Goal: Task Accomplishment & Management: Use online tool/utility

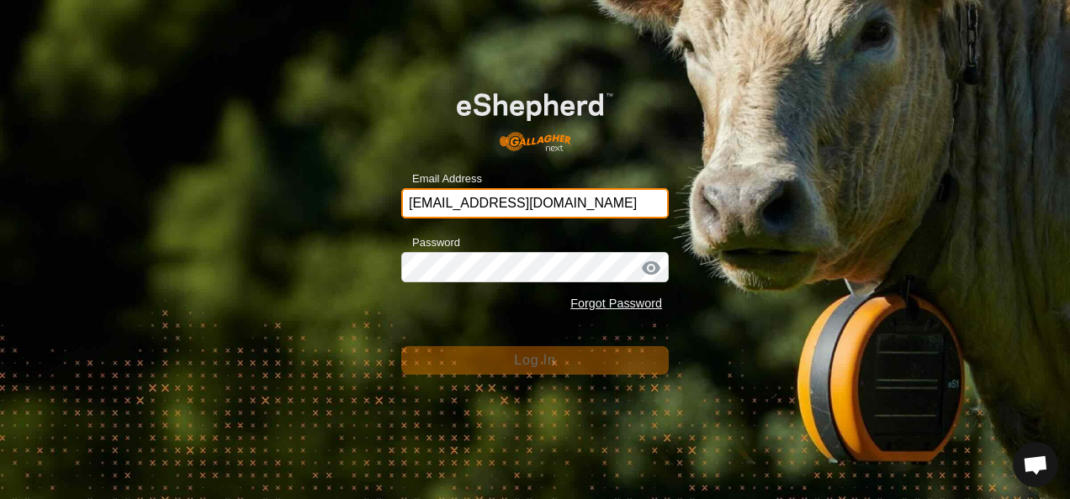
click at [621, 204] on input "[EMAIL_ADDRESS][DOMAIN_NAME]" at bounding box center [534, 203] width 267 height 30
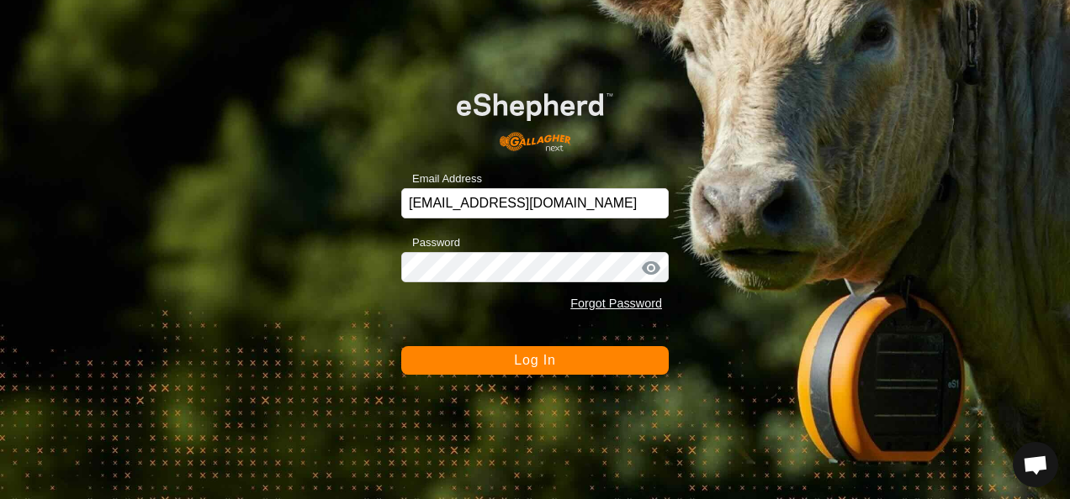
drag, startPoint x: 721, startPoint y: 377, endPoint x: 631, endPoint y: 364, distance: 90.8
click at [713, 375] on div "Email Address [EMAIL_ADDRESS][DOMAIN_NAME] Password Forgot Password Log In" at bounding box center [535, 249] width 1070 height 499
click at [629, 362] on button "Log In" at bounding box center [534, 360] width 267 height 29
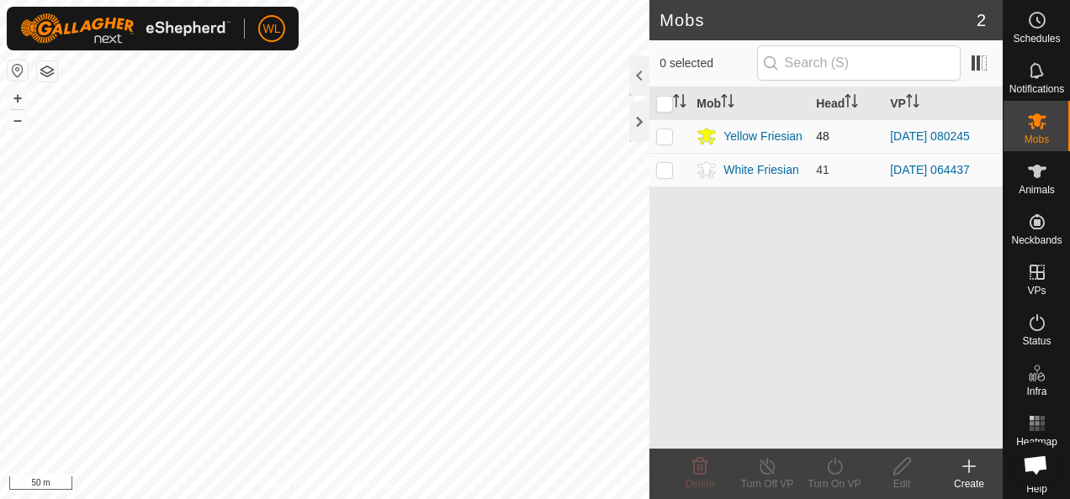
click at [666, 129] on p-checkbox at bounding box center [664, 135] width 17 height 13
checkbox input "true"
click at [830, 472] on icon at bounding box center [834, 467] width 21 height 20
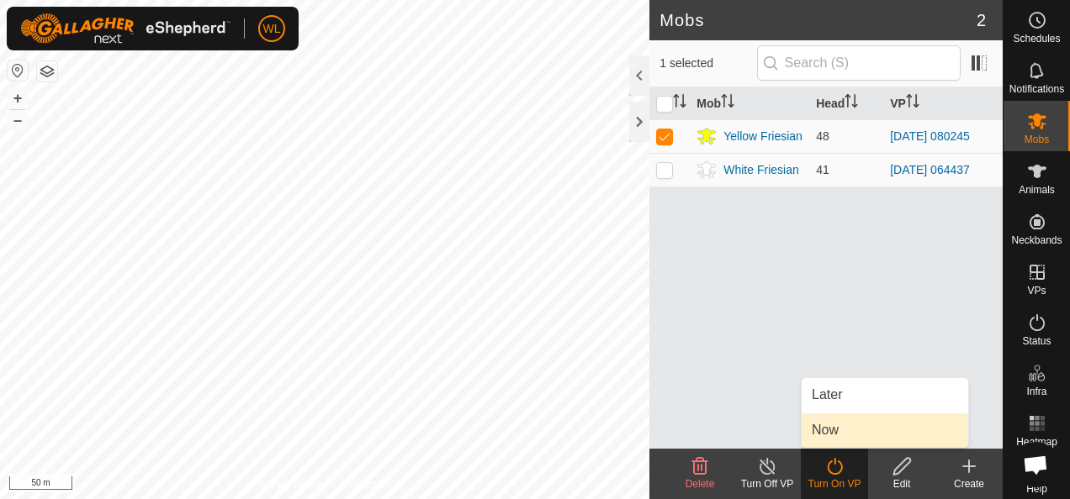
click at [828, 420] on link "Now" at bounding box center [884, 431] width 166 height 34
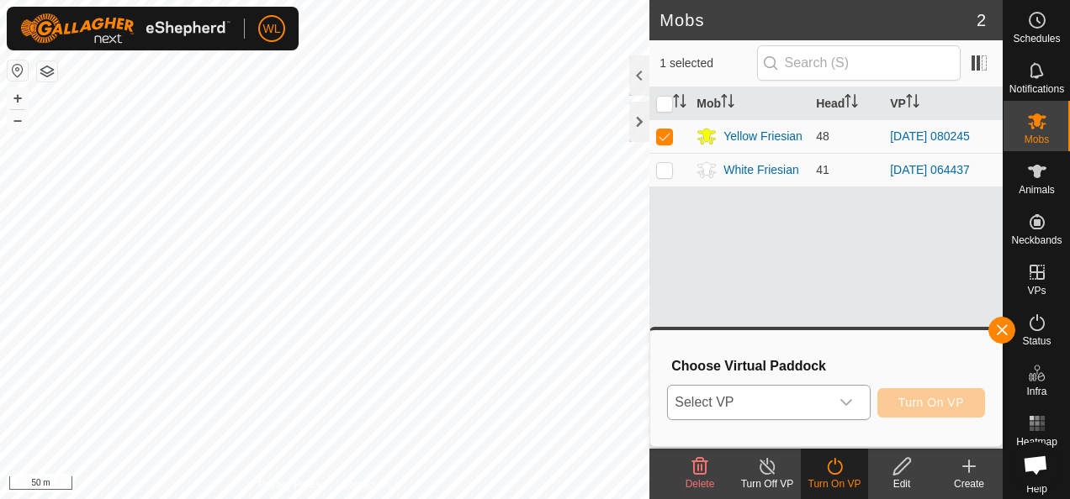
click at [796, 404] on span "Select VP" at bounding box center [748, 403] width 161 height 34
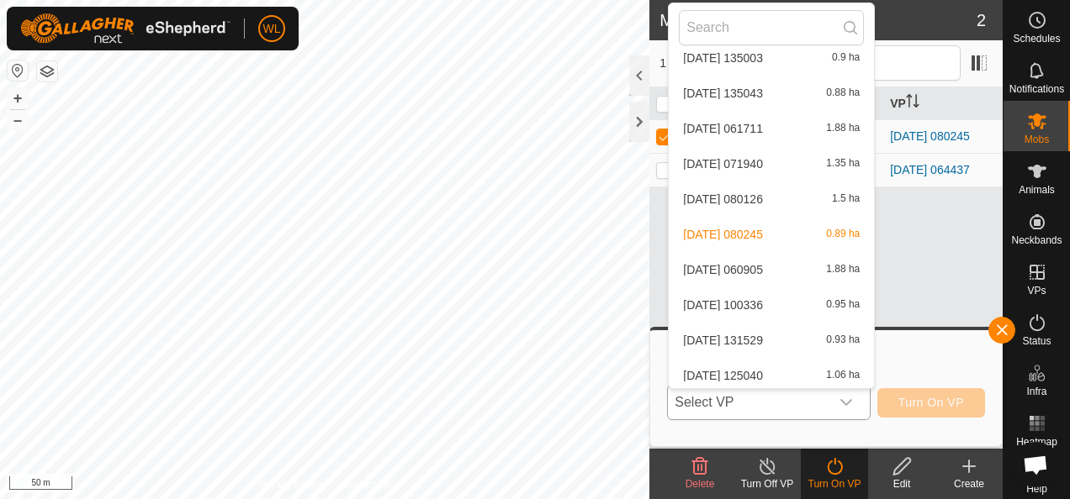
scroll to position [1345, 0]
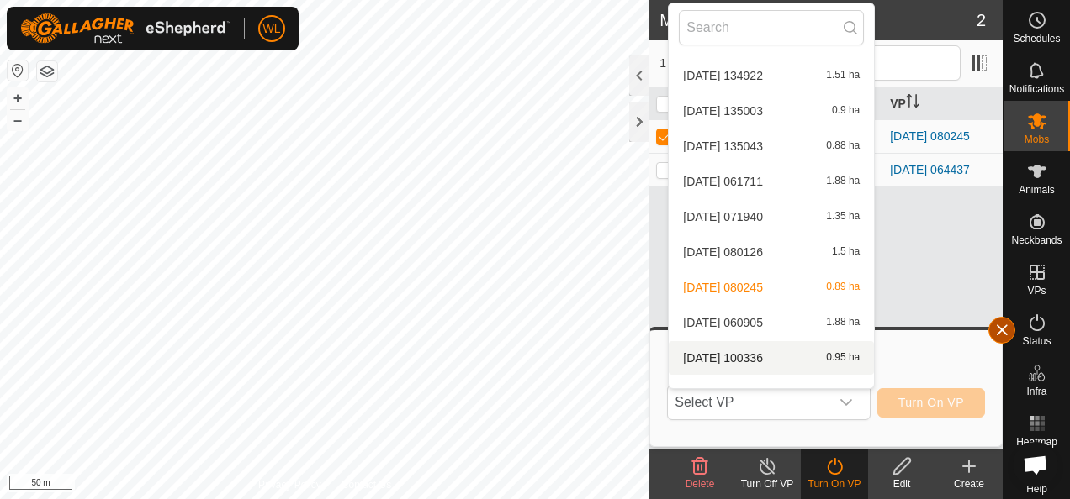
click at [996, 330] on button "button" at bounding box center [1001, 330] width 27 height 27
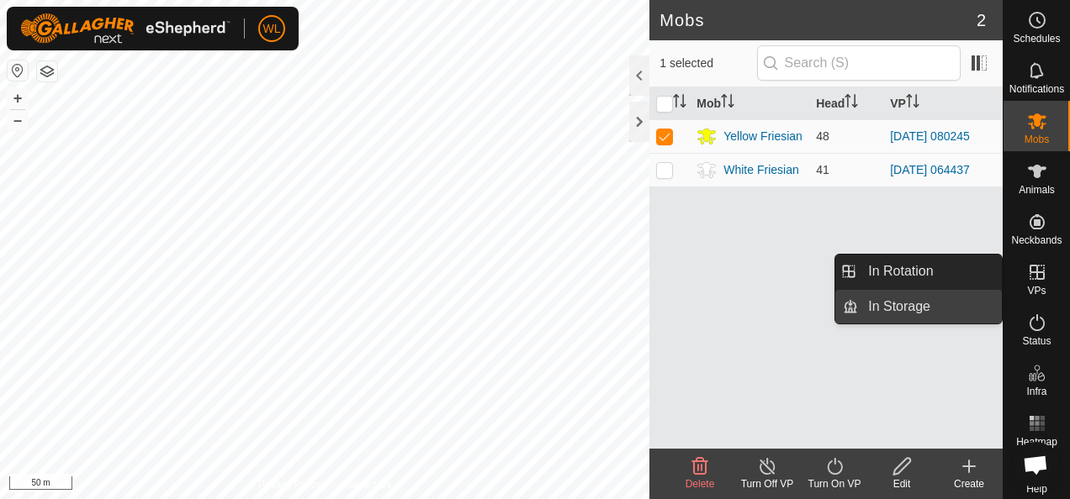
drag, startPoint x: 949, startPoint y: 269, endPoint x: 927, endPoint y: 315, distance: 51.5
click at [949, 269] on link "In Rotation" at bounding box center [930, 272] width 144 height 34
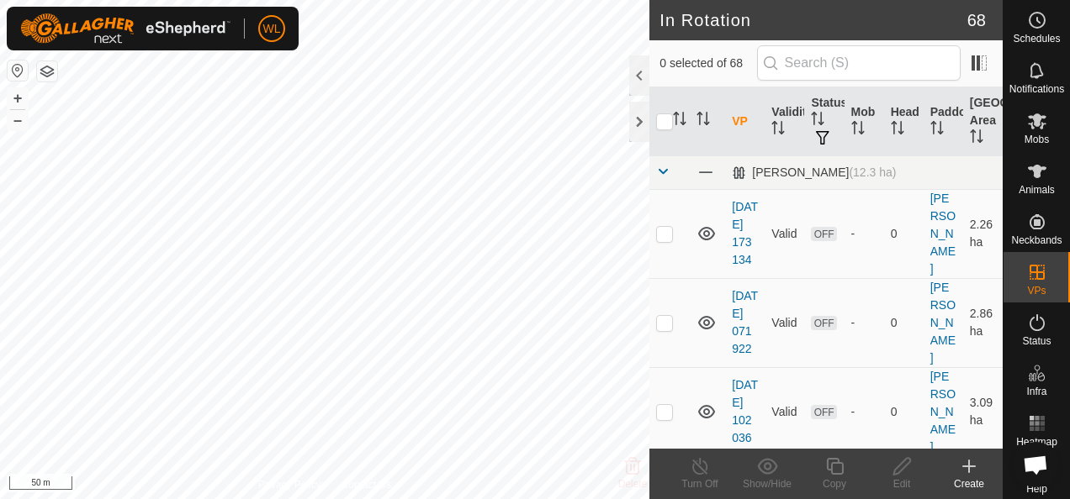
click at [969, 472] on icon at bounding box center [969, 467] width 0 height 12
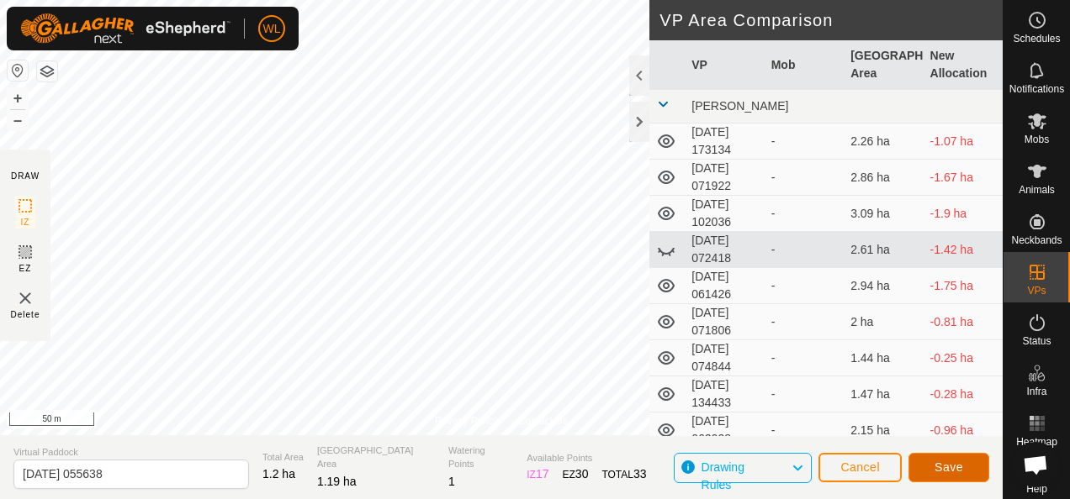
click at [938, 474] on span "Save" at bounding box center [948, 467] width 29 height 13
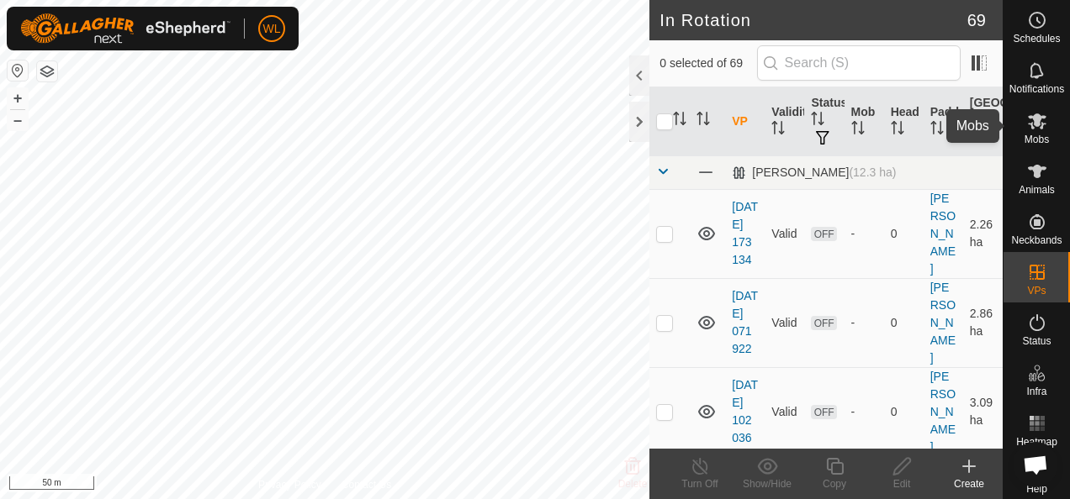
click at [1022, 125] on es-mob-svg-icon at bounding box center [1037, 121] width 30 height 27
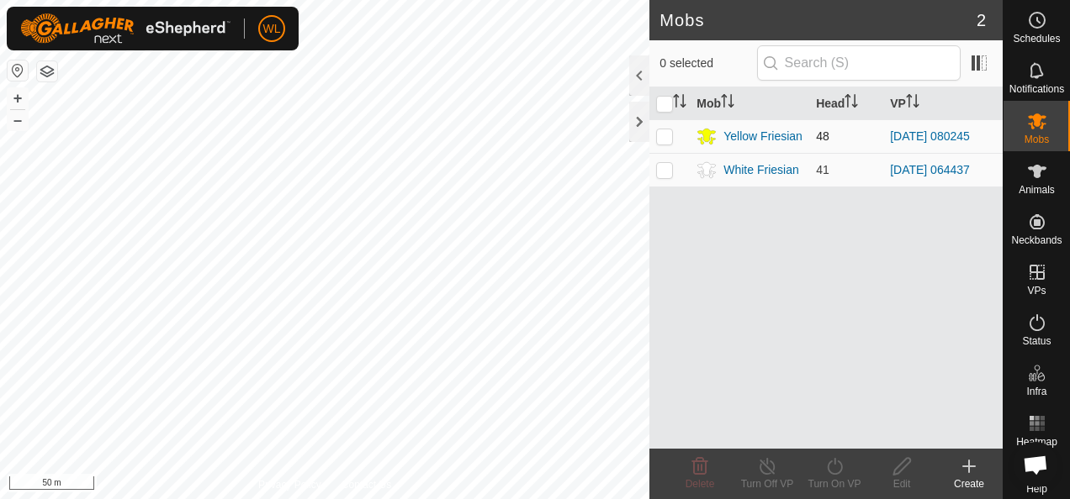
click at [672, 135] on p-checkbox at bounding box center [664, 135] width 17 height 13
checkbox input "true"
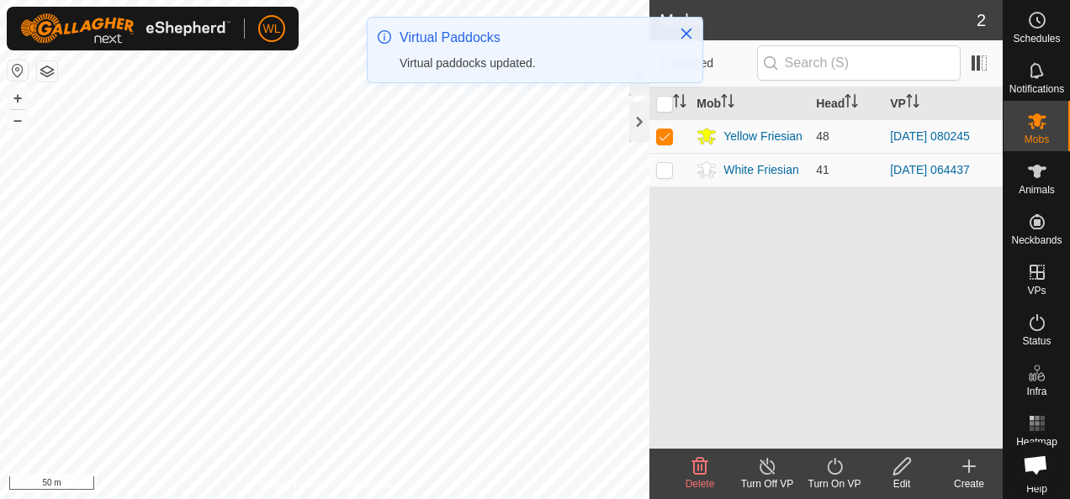
click at [832, 471] on icon at bounding box center [834, 467] width 21 height 20
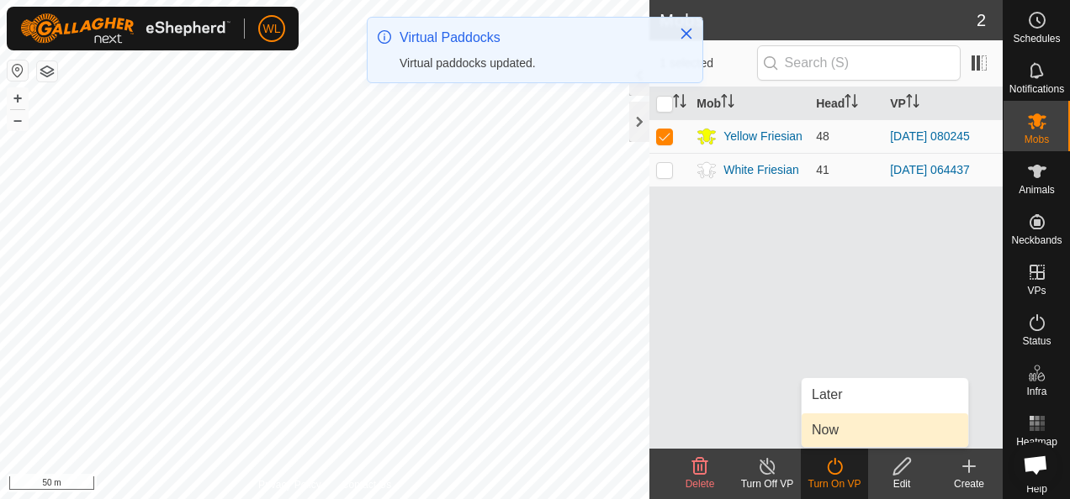
click at [834, 430] on link "Now" at bounding box center [884, 431] width 166 height 34
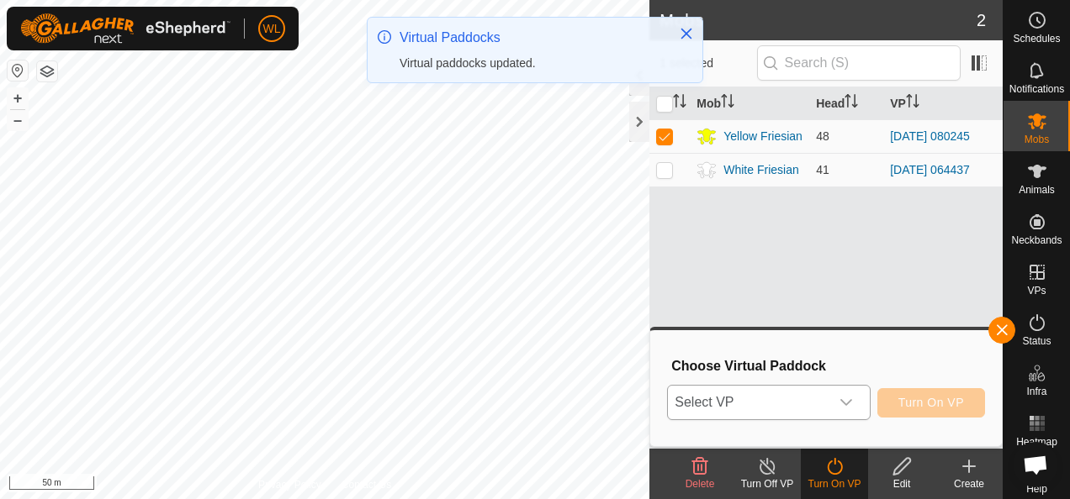
click at [817, 409] on span "Select VP" at bounding box center [748, 403] width 161 height 34
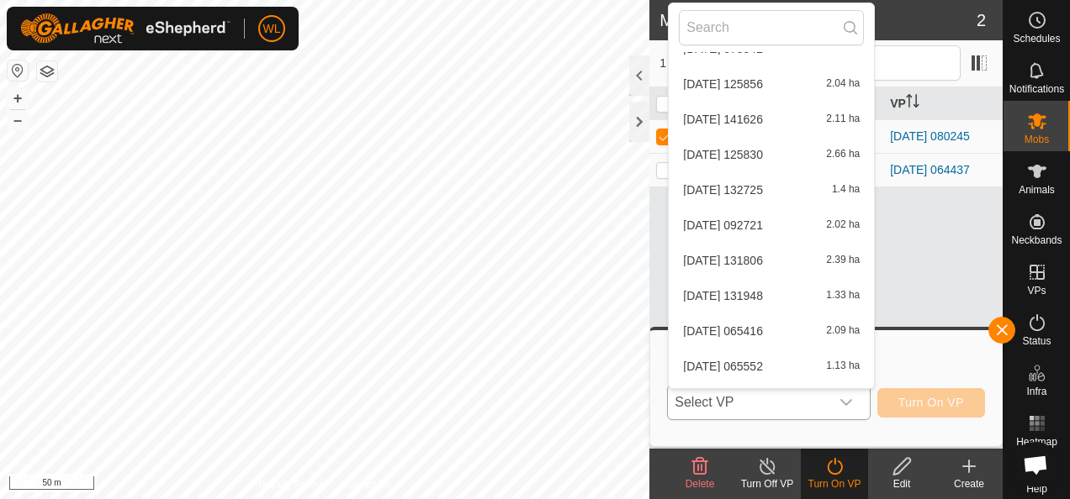
scroll to position [2215, 0]
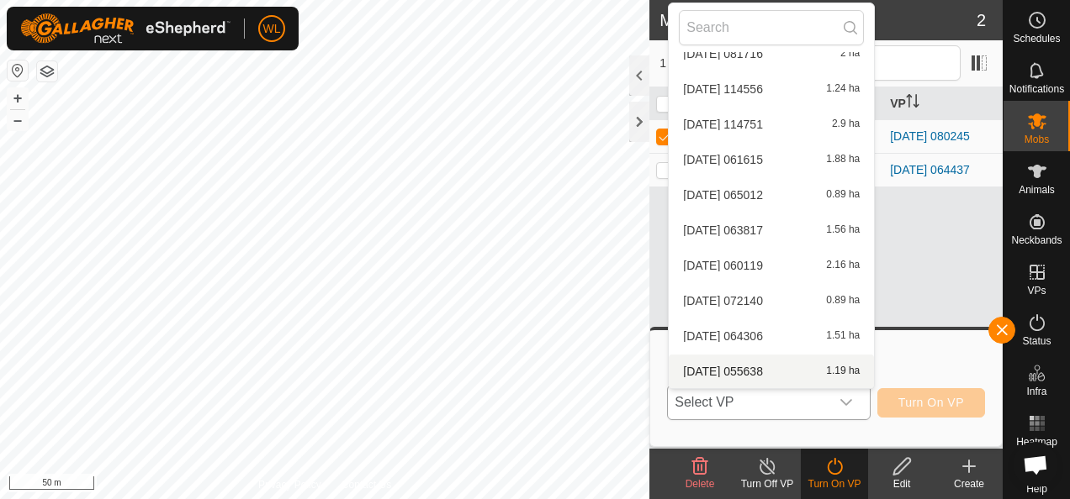
click at [806, 363] on li "[DATE] 055638 1.19 ha" at bounding box center [770, 372] width 205 height 34
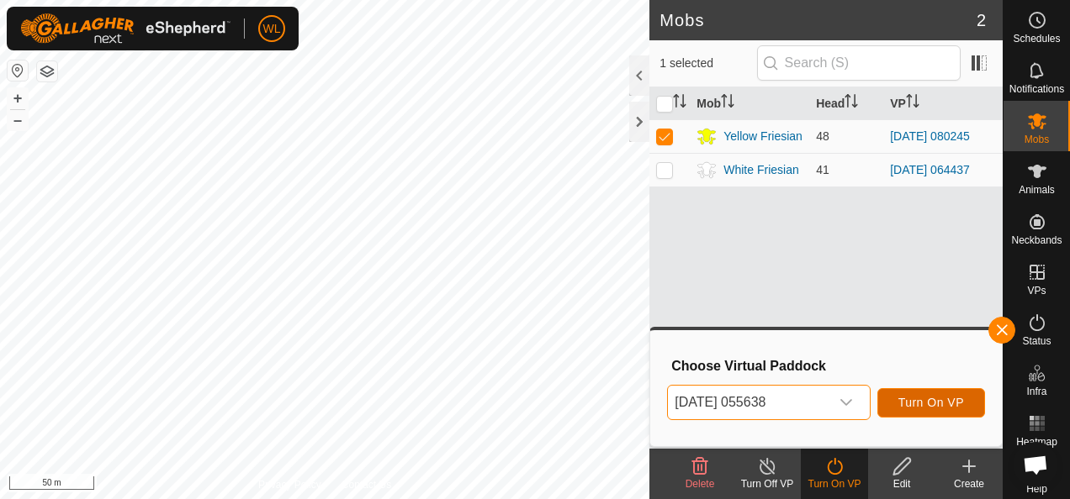
click at [919, 399] on span "Turn On VP" at bounding box center [931, 402] width 66 height 13
